Goal: Task Accomplishment & Management: Use online tool/utility

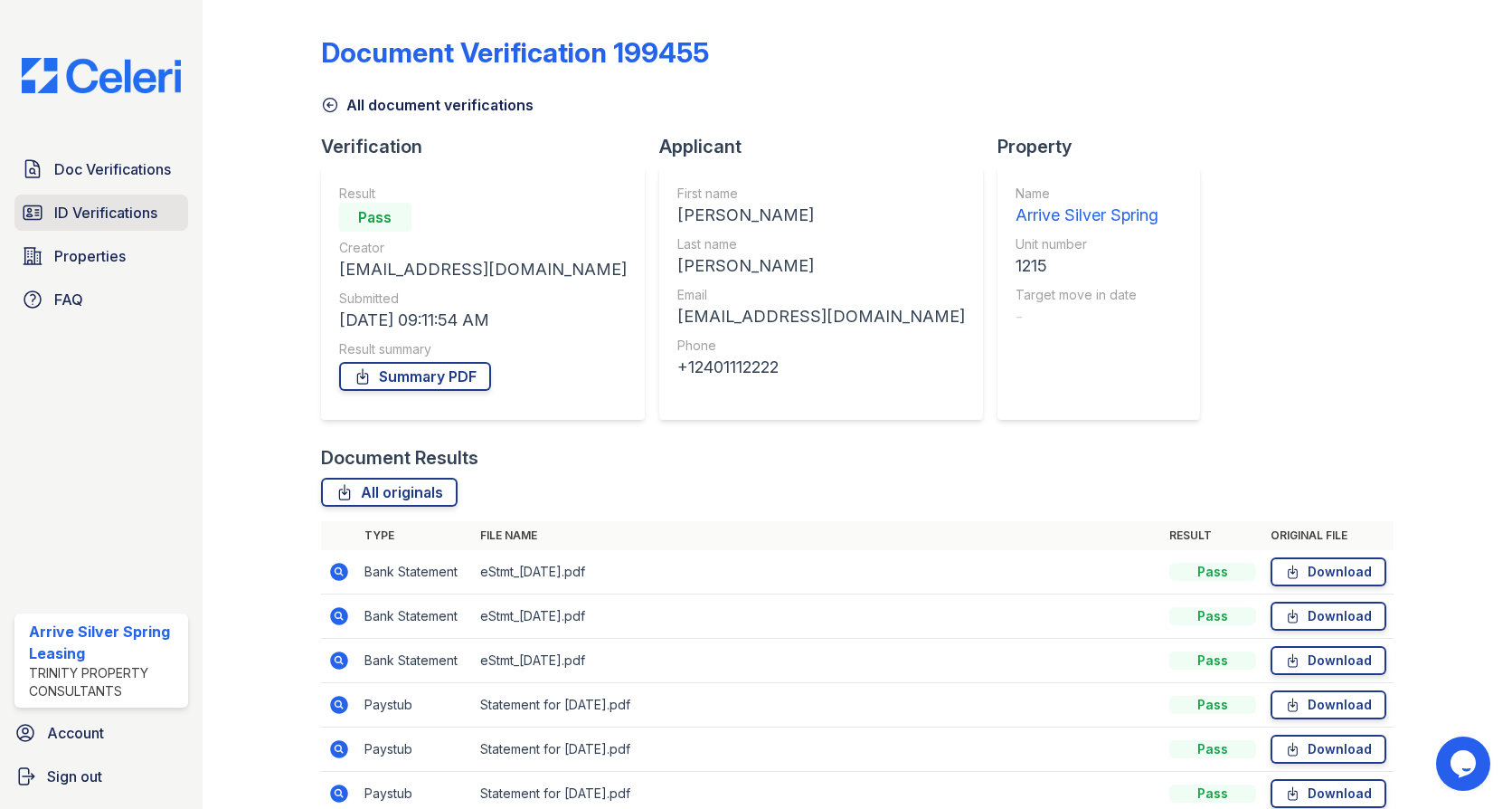
click at [85, 212] on span "ID Verifications" at bounding box center [105, 213] width 103 height 22
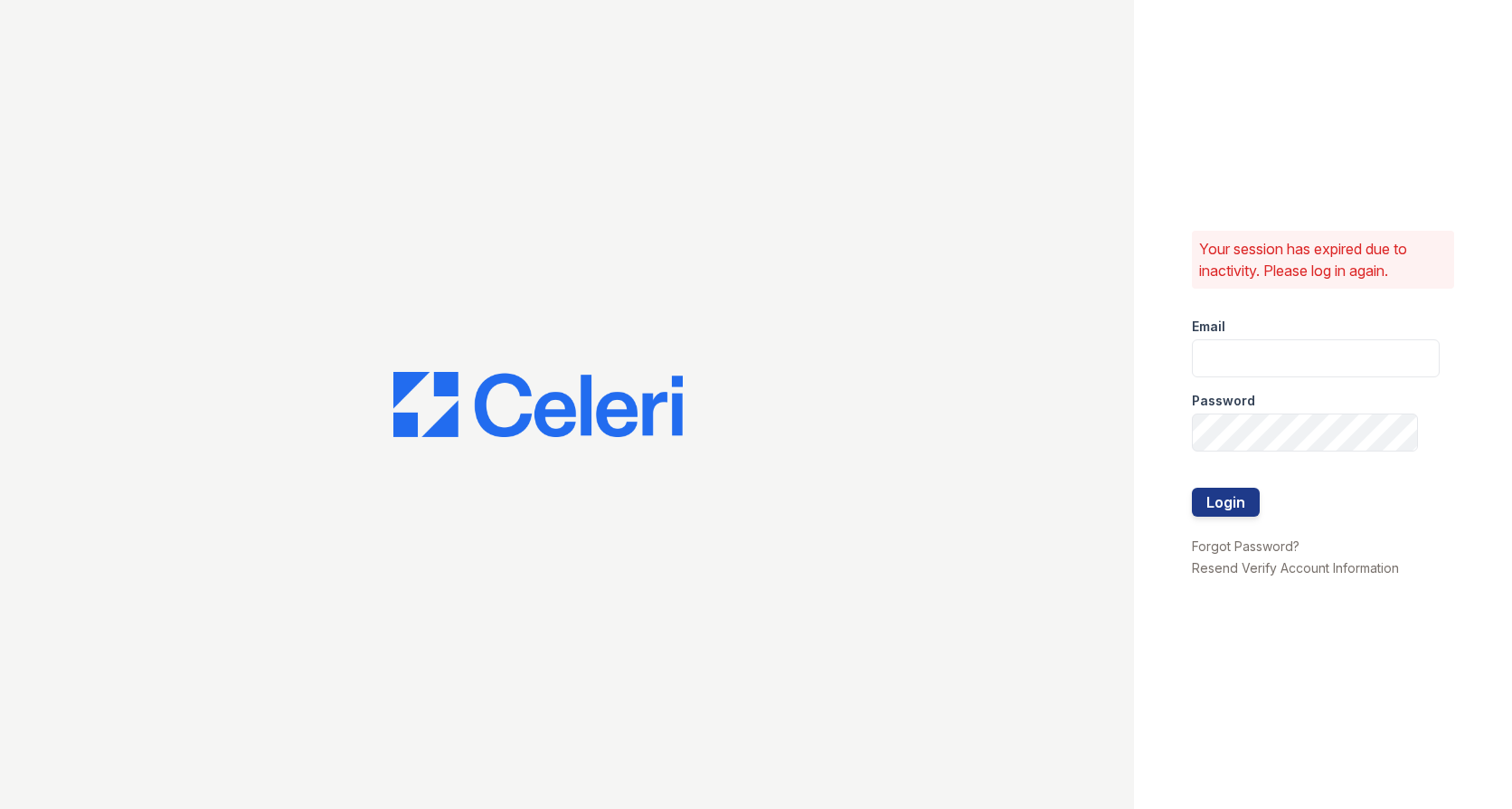
type input "[EMAIL_ADDRESS][DOMAIN_NAME]"
click at [1234, 512] on button "Login" at bounding box center [1226, 502] width 68 height 29
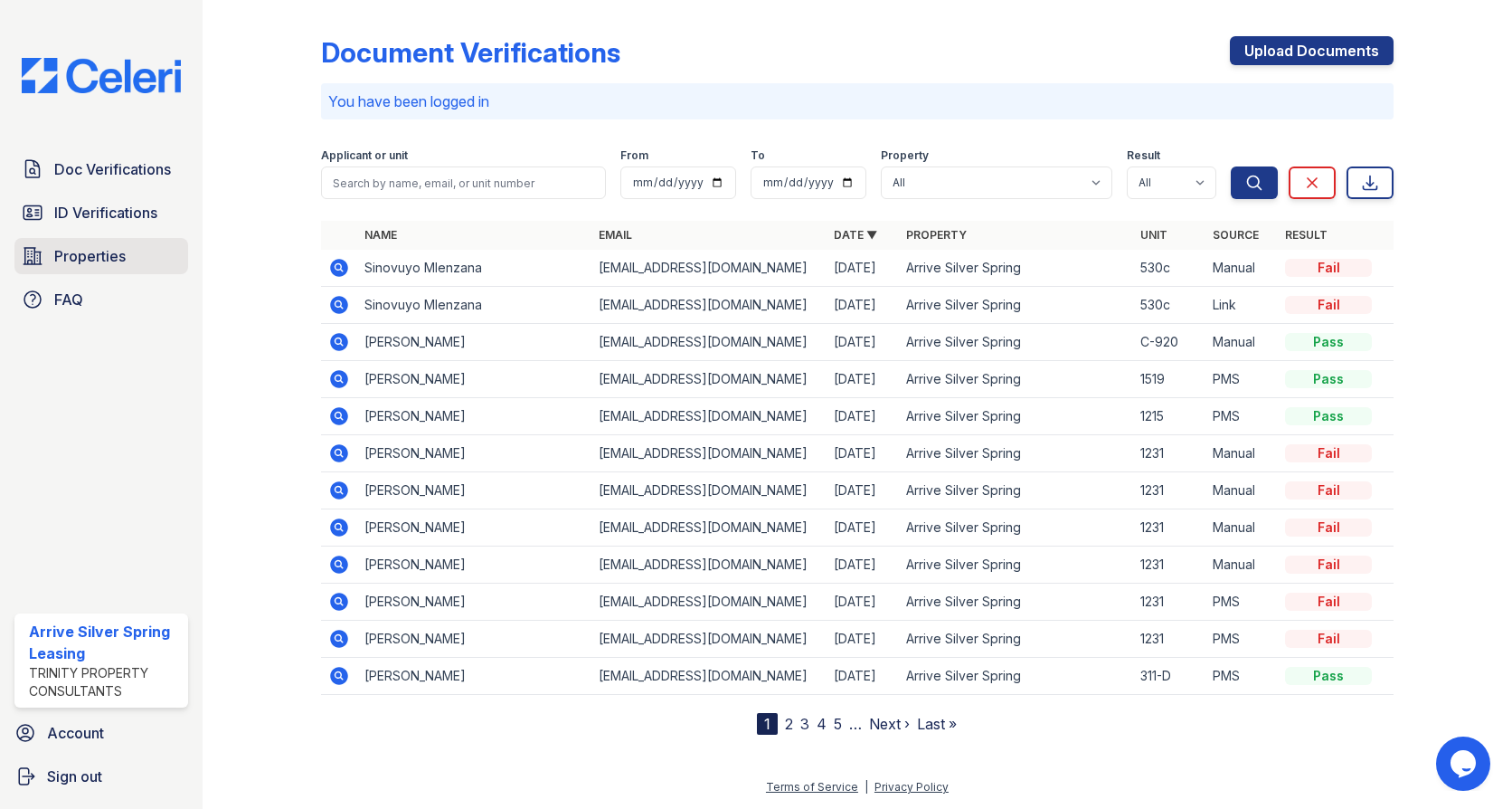
click at [88, 250] on span "Properties" at bounding box center [90, 256] width 71 height 22
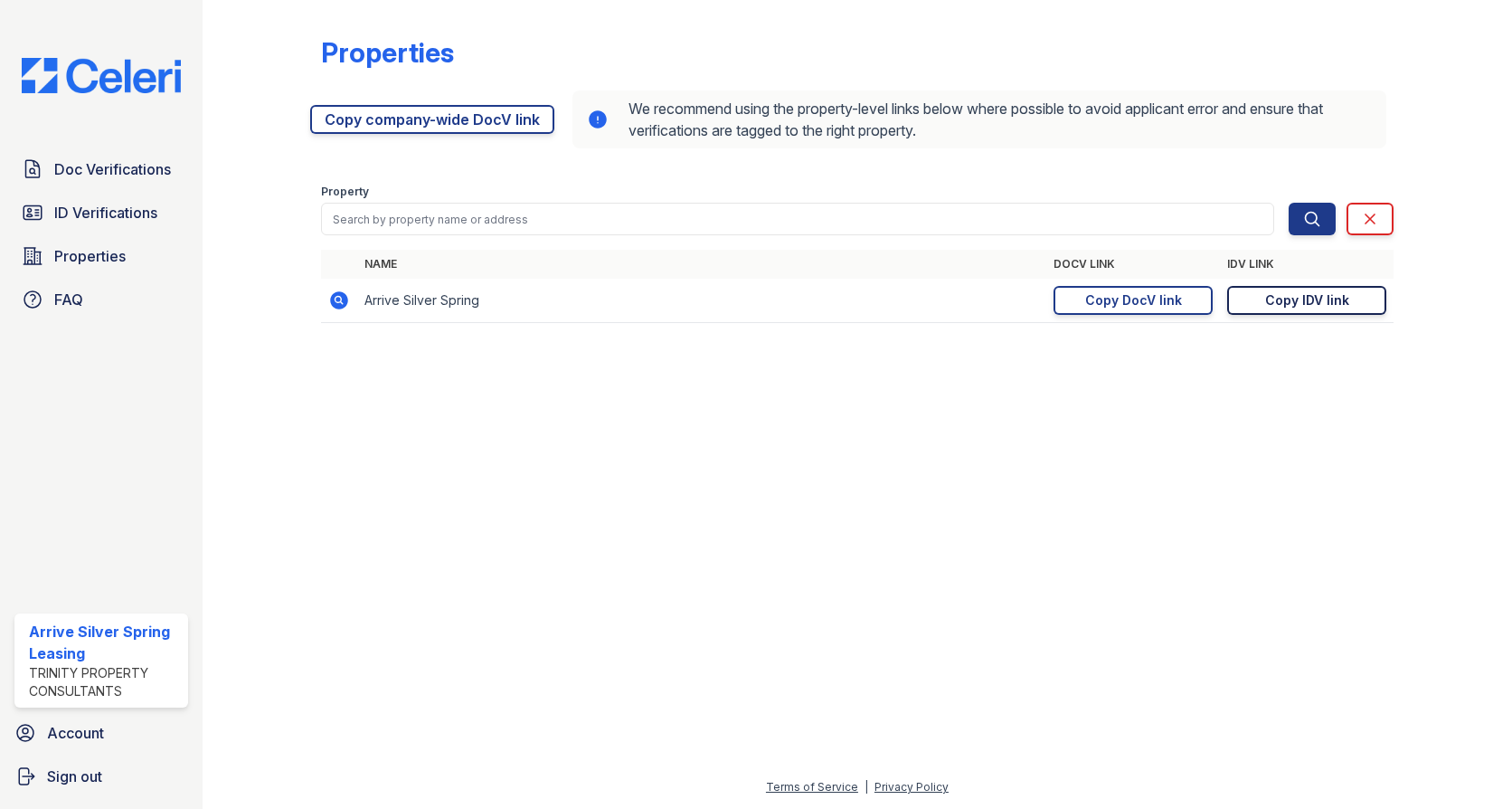
click at [1307, 298] on div "Copy IDV link" at bounding box center [1307, 301] width 84 height 18
click at [58, 205] on span "ID Verifications" at bounding box center [105, 213] width 103 height 22
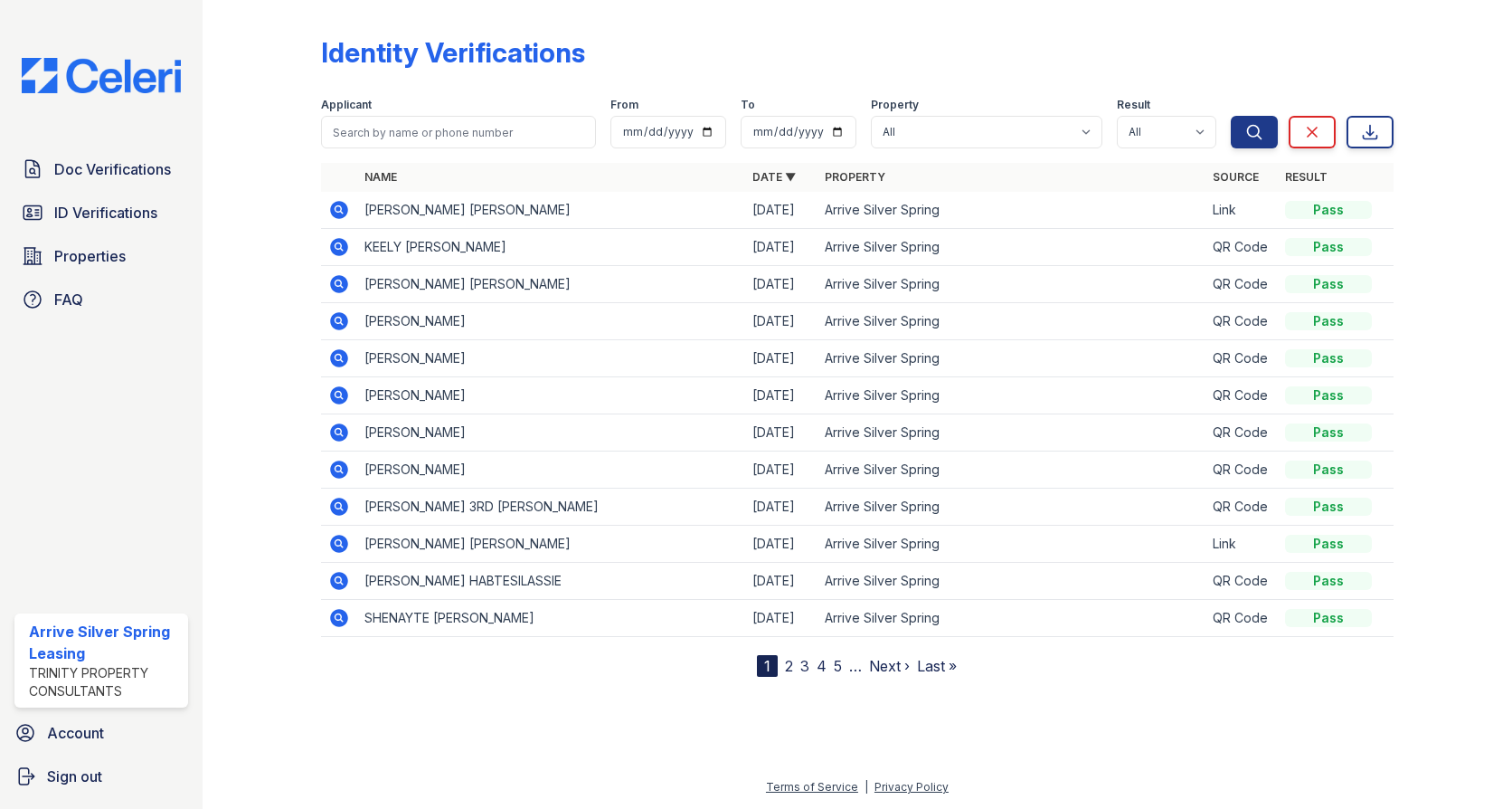
click at [335, 213] on icon at bounding box center [339, 210] width 18 height 18
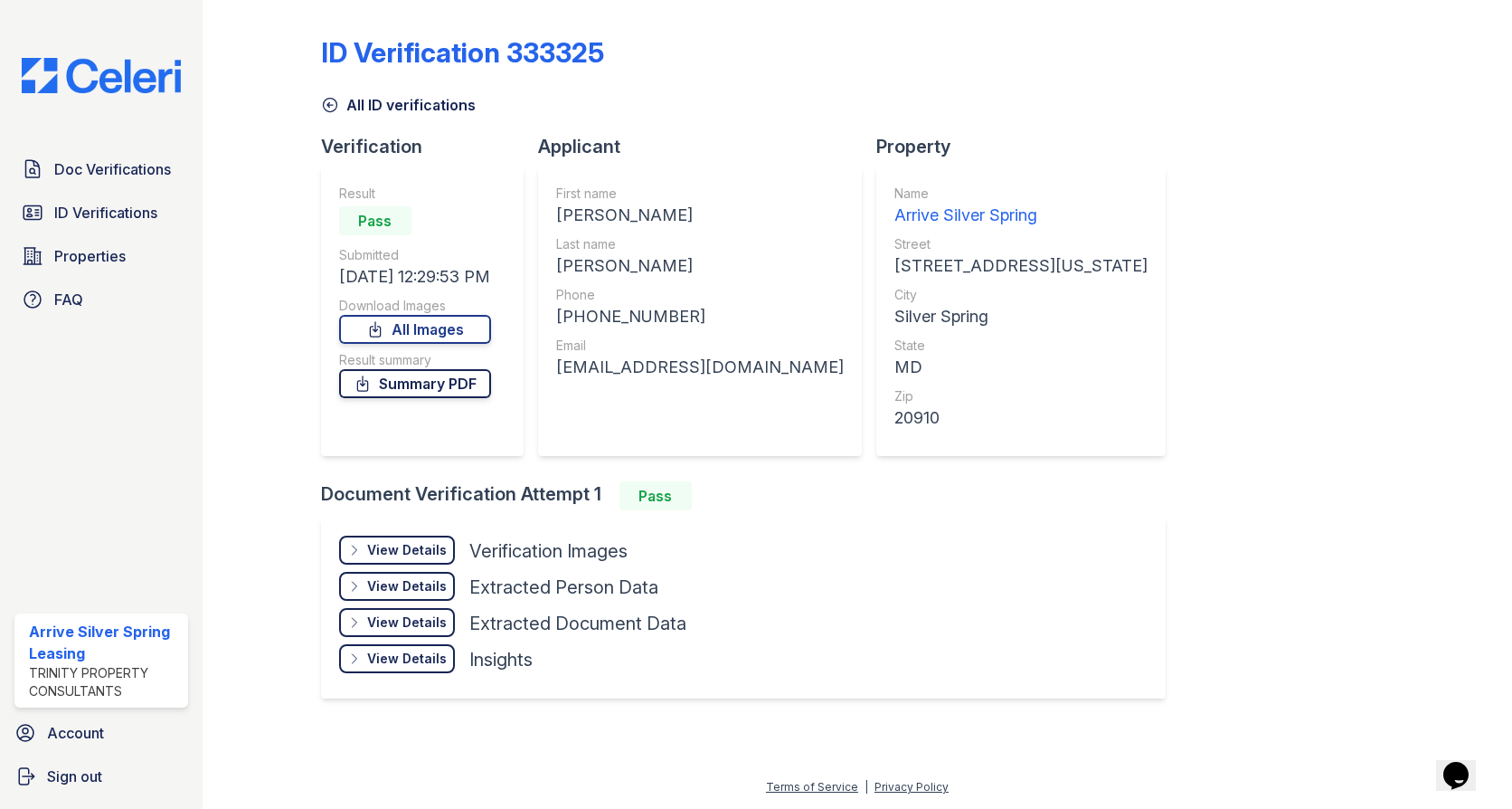
click at [439, 385] on link "Summary PDF" at bounding box center [415, 384] width 152 height 29
click at [427, 326] on link "All Images" at bounding box center [415, 329] width 152 height 29
